Goal: Information Seeking & Learning: Learn about a topic

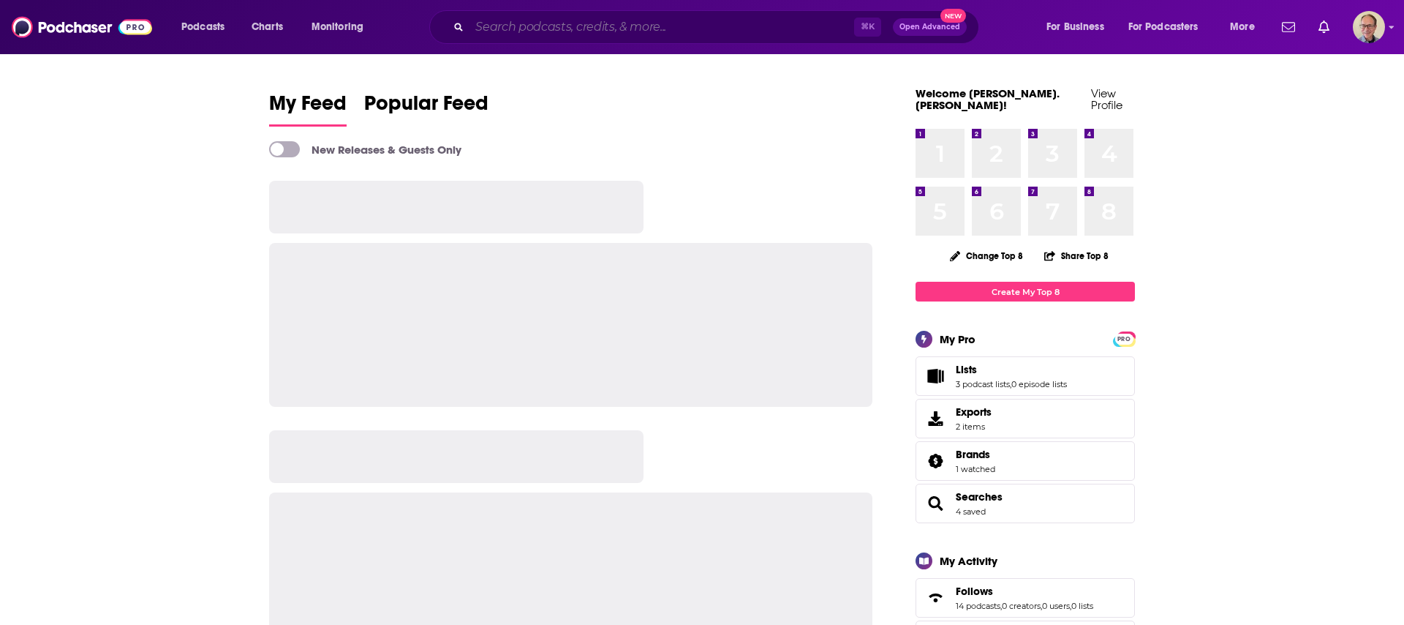
click at [675, 33] on input "Search podcasts, credits, & more..." at bounding box center [662, 26] width 385 height 23
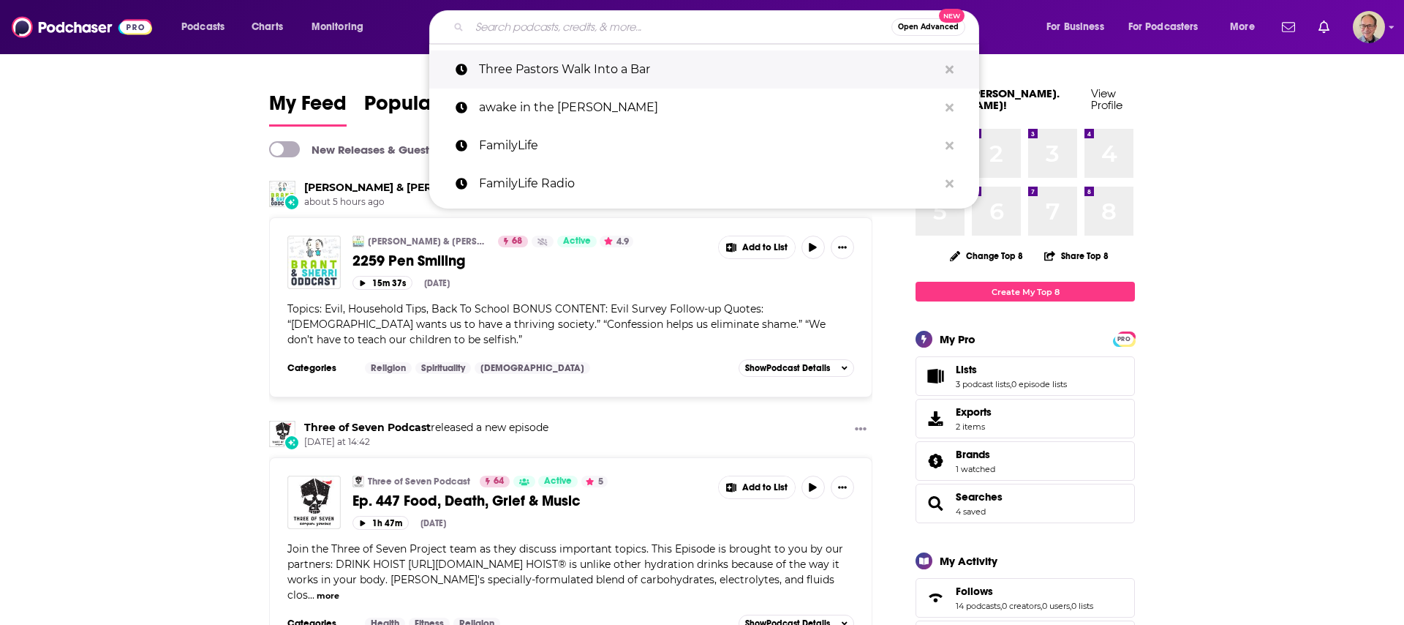
click at [631, 75] on p "Three Pastors Walk Into a Bar" at bounding box center [708, 69] width 459 height 38
type input "Three Pastors Walk Into a Bar"
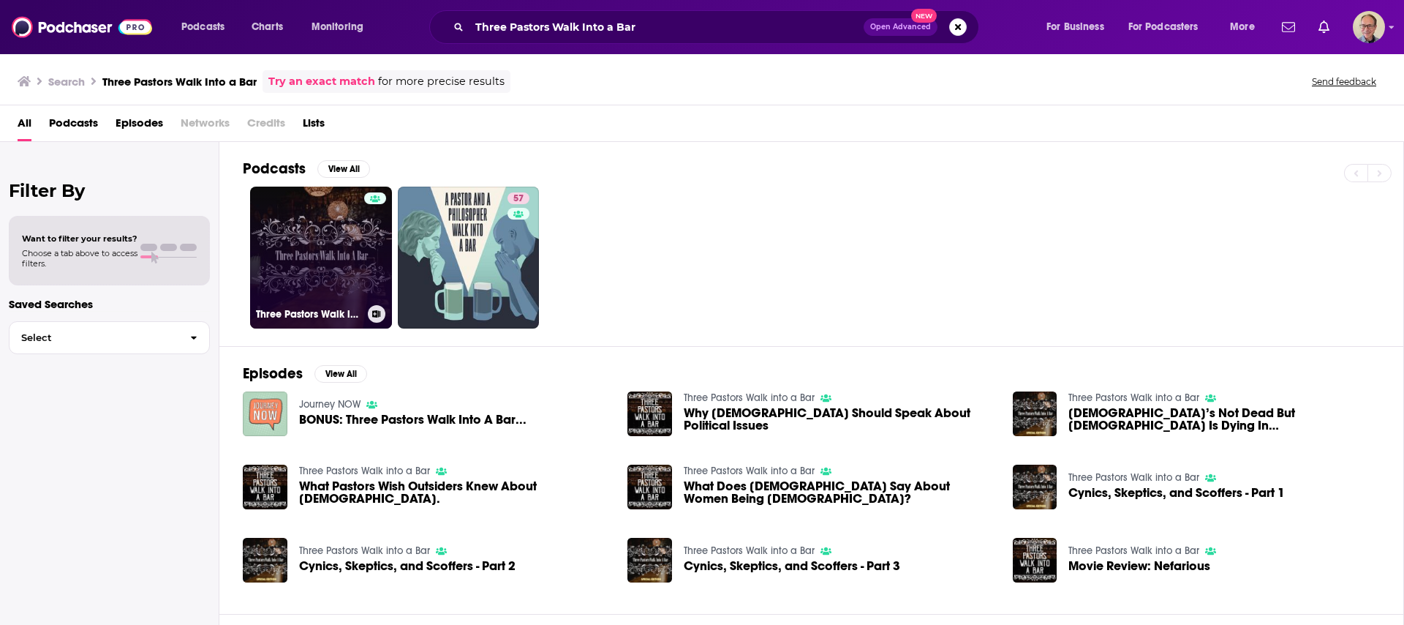
click at [309, 224] on link "Three Pastors Walk into a Bar" at bounding box center [321, 257] width 142 height 142
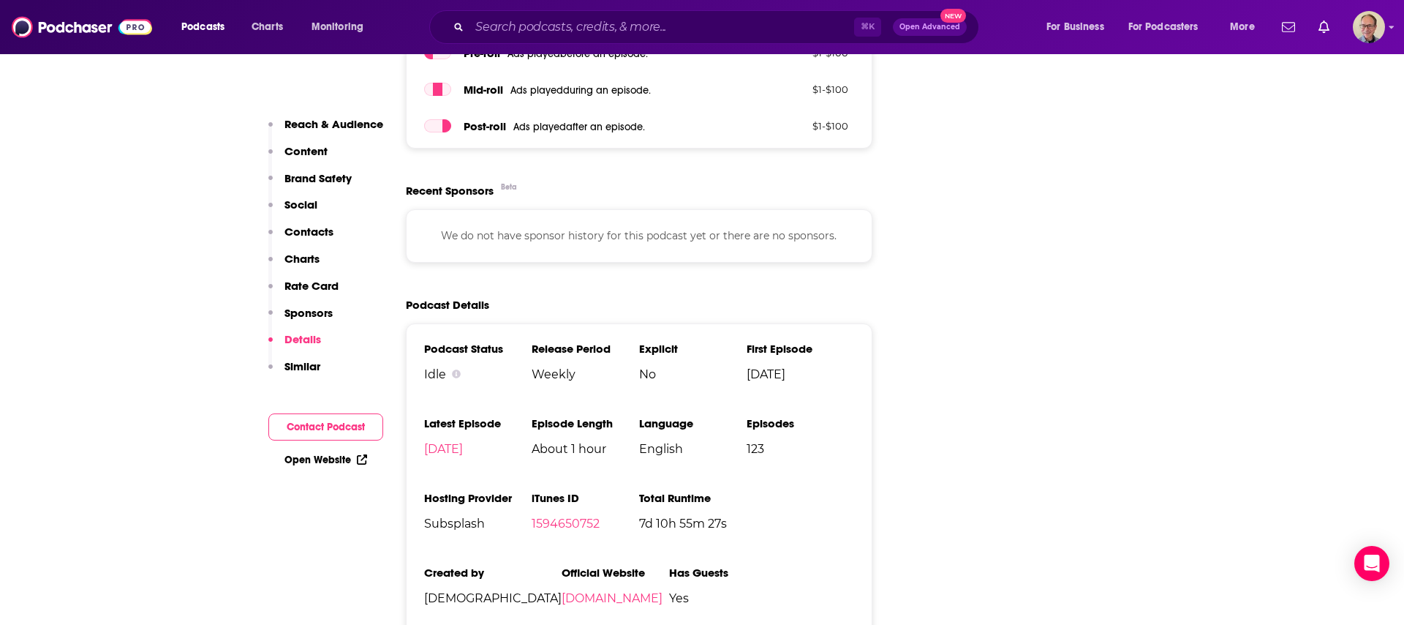
scroll to position [1780, 0]
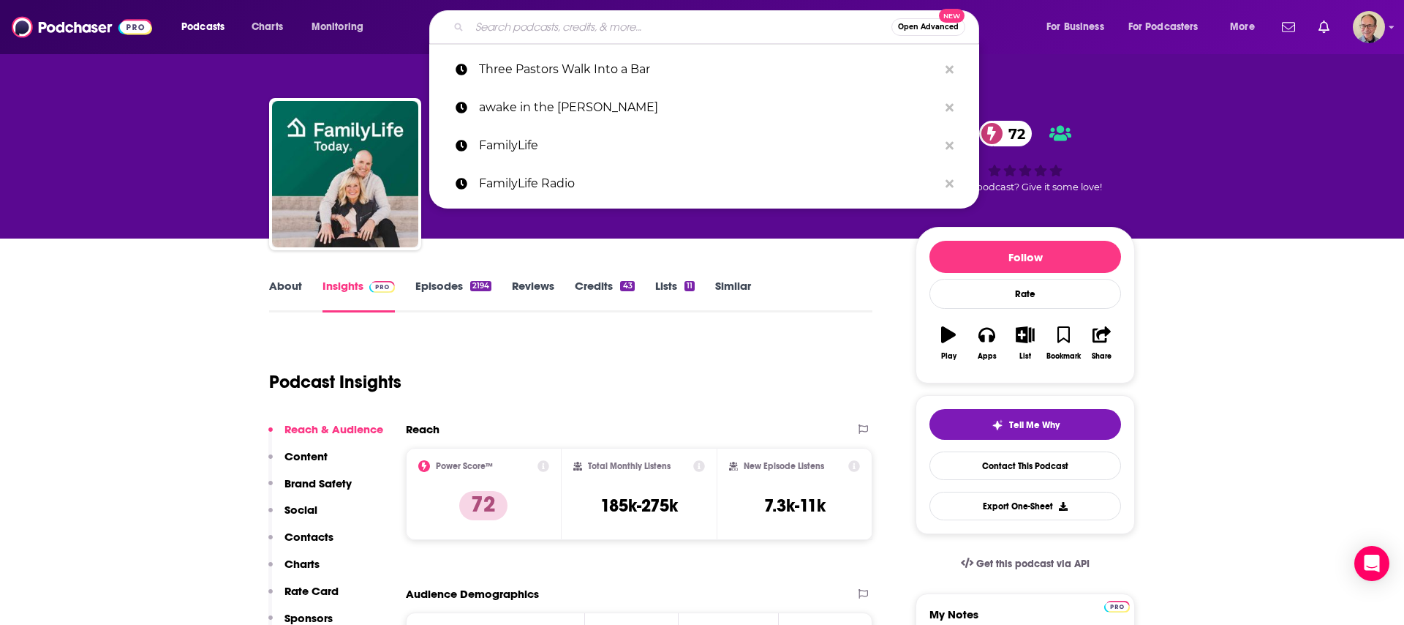
click at [551, 28] on input "Search podcasts, credits, & more..." at bounding box center [681, 26] width 422 height 23
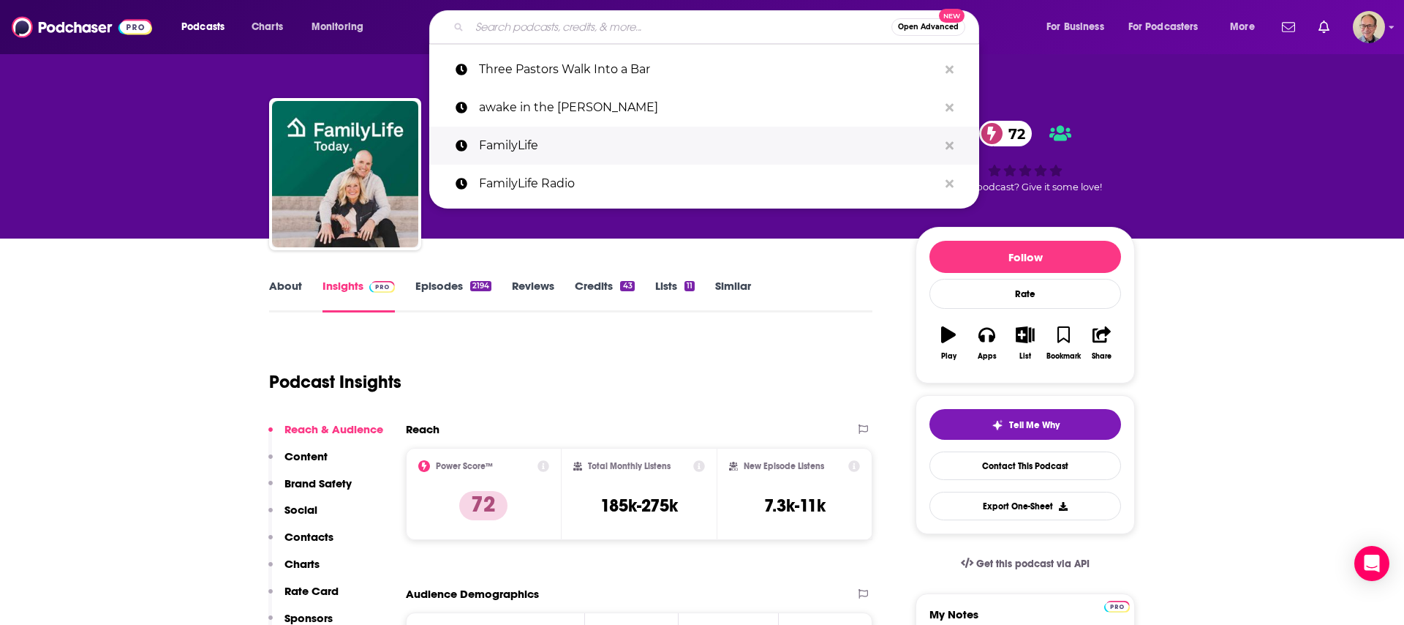
click at [522, 143] on p "FamilyLife" at bounding box center [708, 146] width 459 height 38
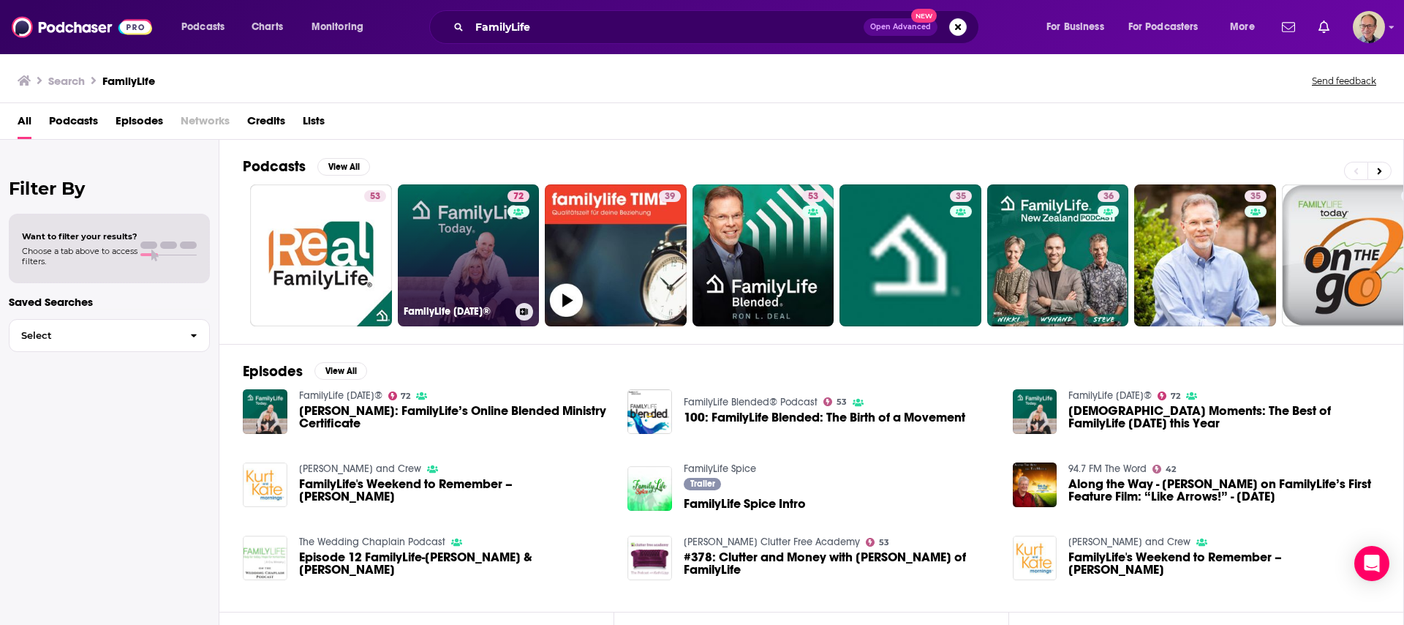
click at [475, 237] on link "72 FamilyLife [DATE]®" at bounding box center [469, 255] width 142 height 142
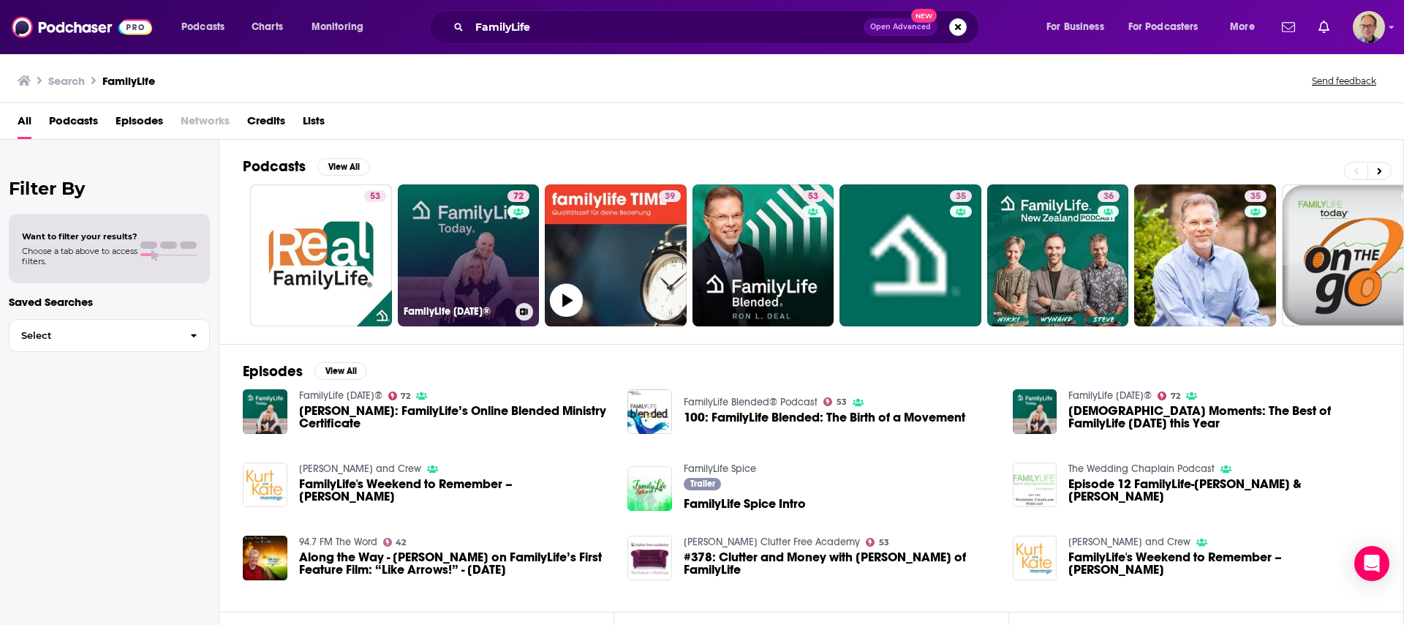
click at [486, 242] on link "72 FamilyLife [DATE]®" at bounding box center [469, 255] width 142 height 142
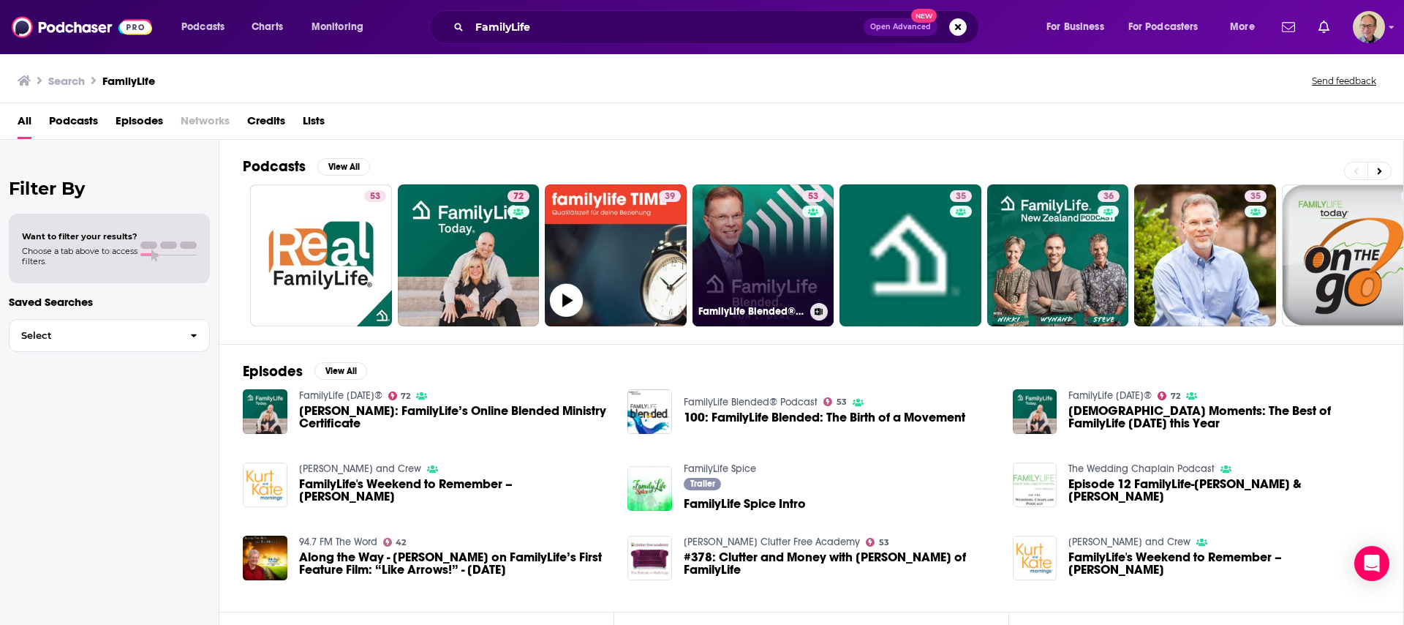
click at [780, 249] on link "53 FamilyLife Blended® Podcast" at bounding box center [764, 255] width 142 height 142
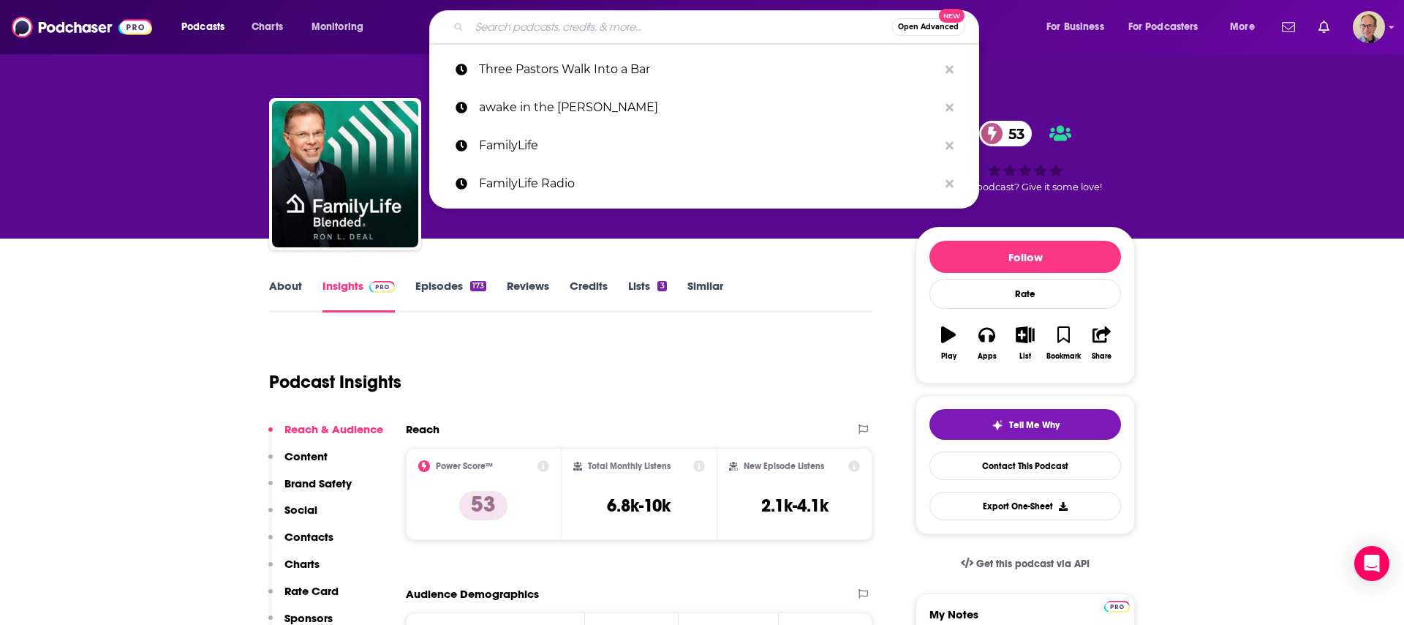
click at [528, 23] on input "Search podcasts, credits, & more..." at bounding box center [681, 26] width 422 height 23
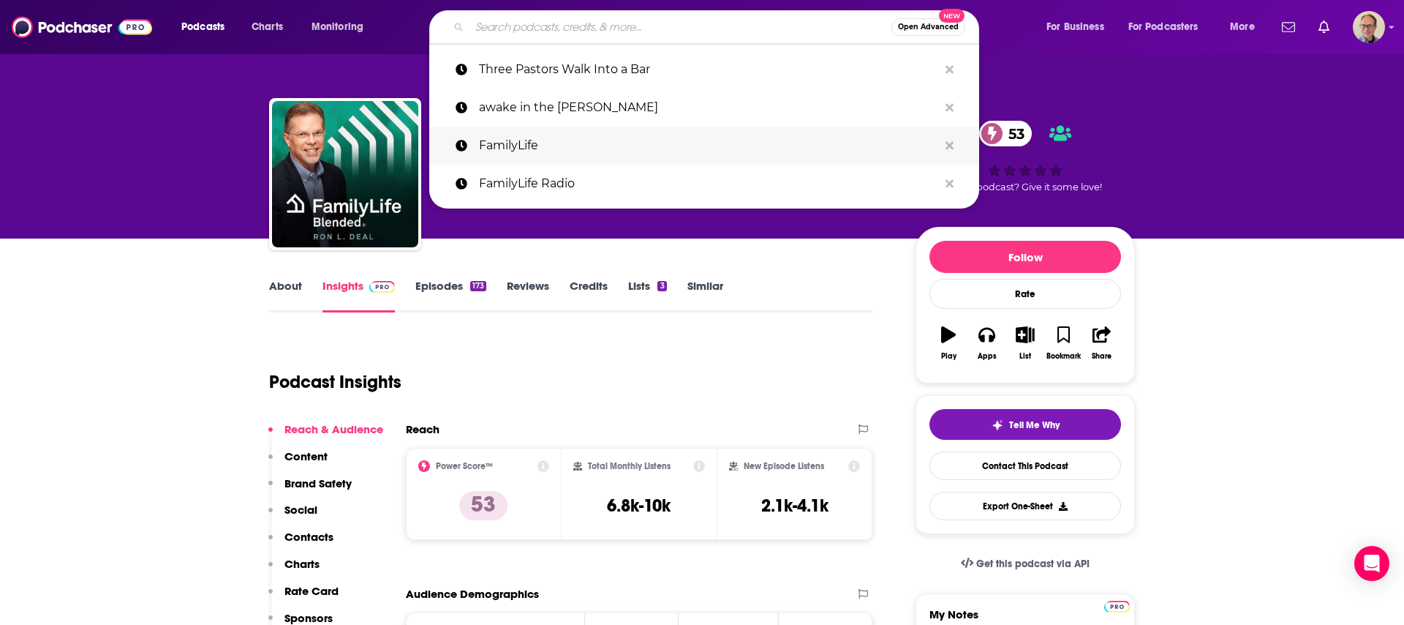
click at [528, 141] on p "FamilyLife" at bounding box center [708, 146] width 459 height 38
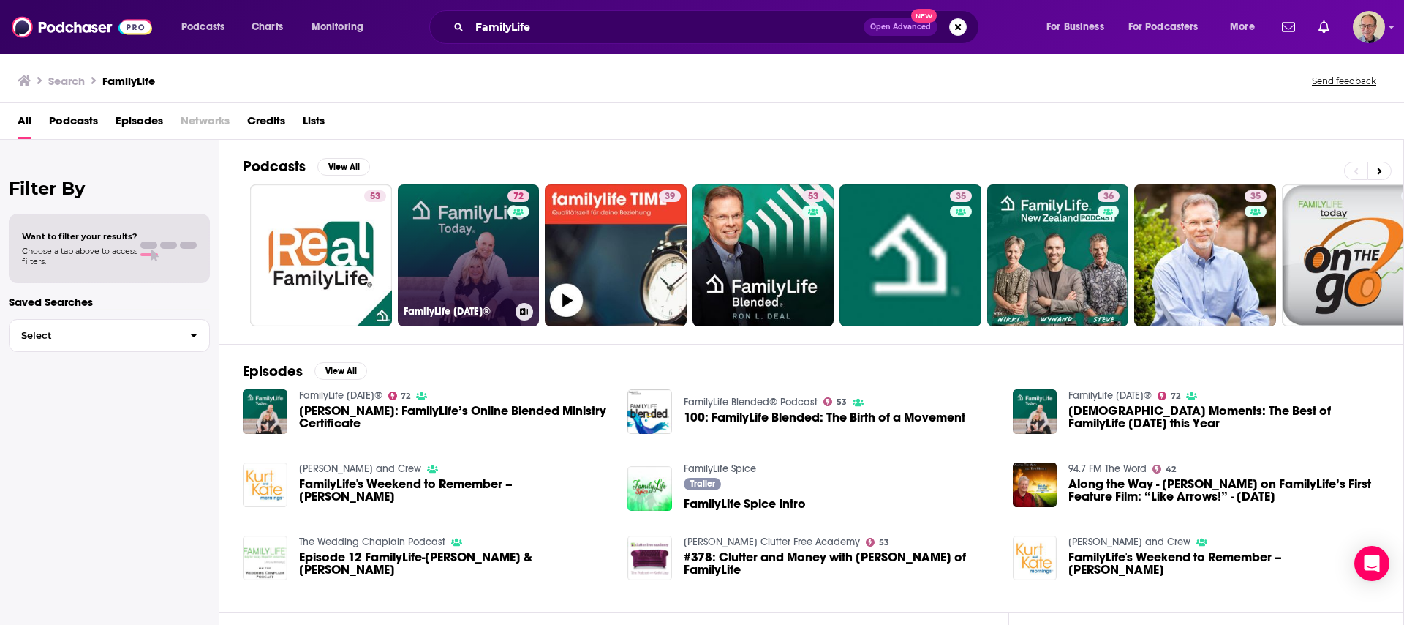
click at [478, 237] on link "72 FamilyLife [DATE]®" at bounding box center [469, 255] width 142 height 142
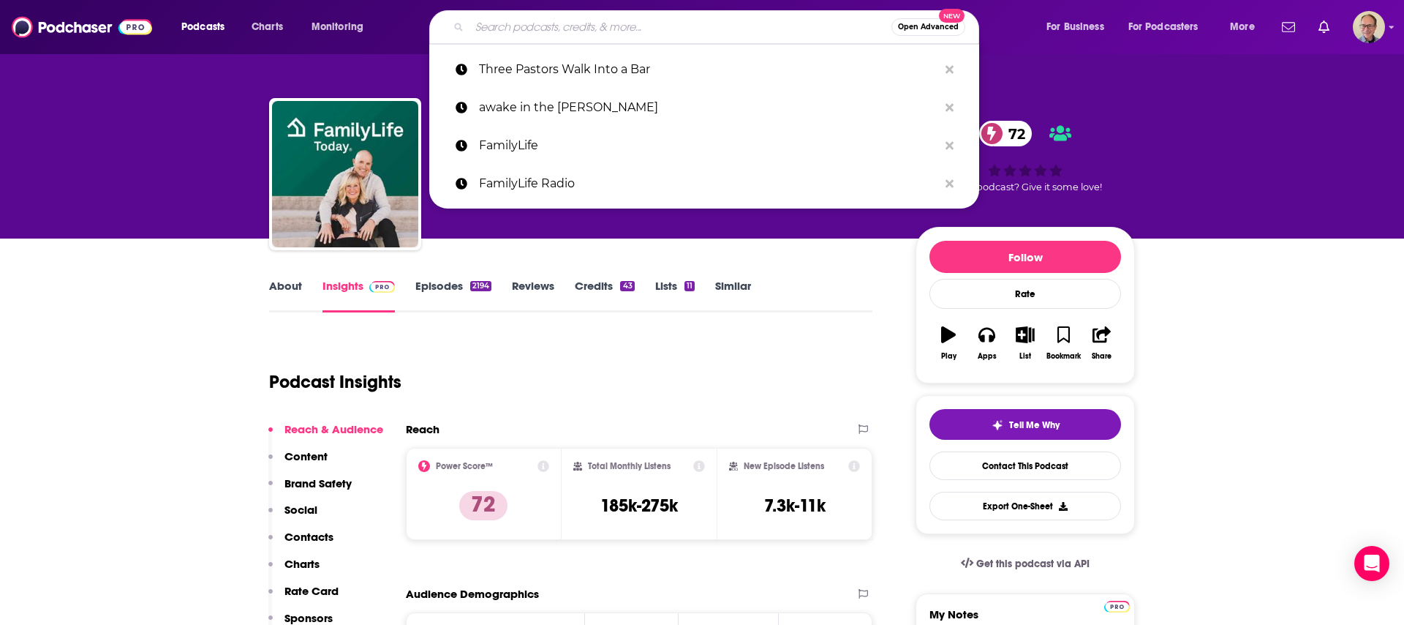
click at [529, 33] on input "Search podcasts, credits, & more..." at bounding box center [681, 26] width 422 height 23
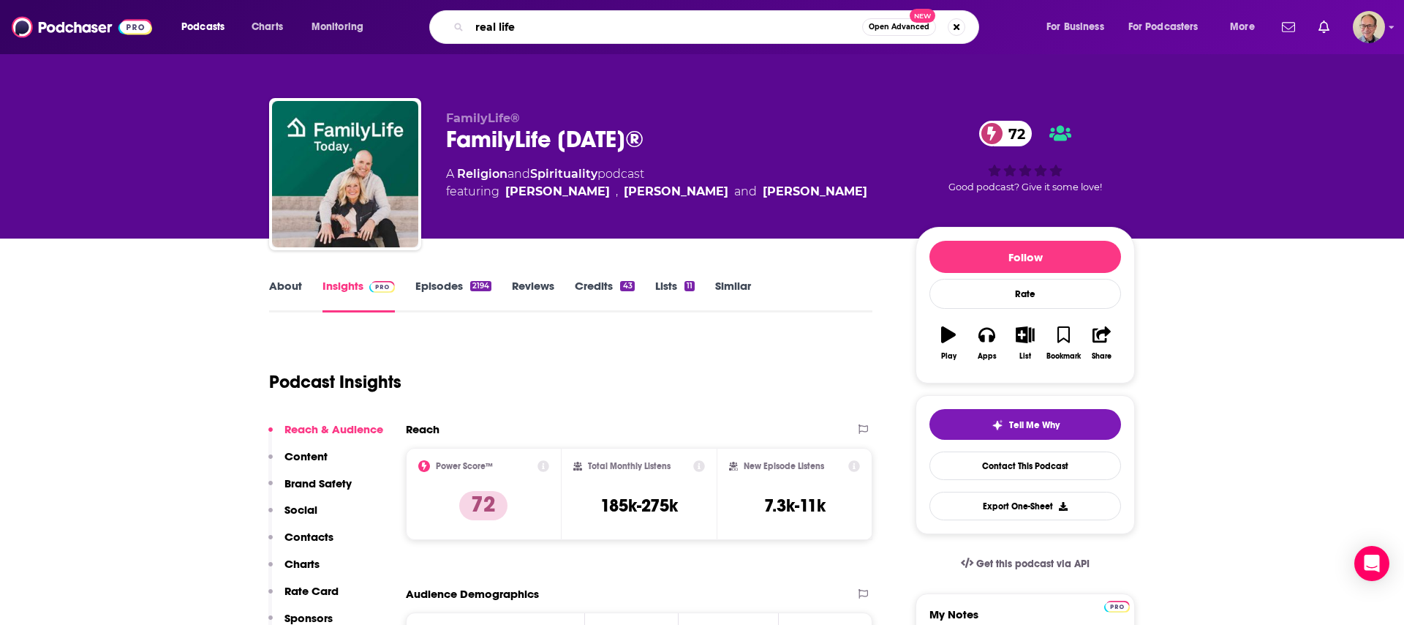
type input "real life"
